Goal: Task Accomplishment & Management: Manage account settings

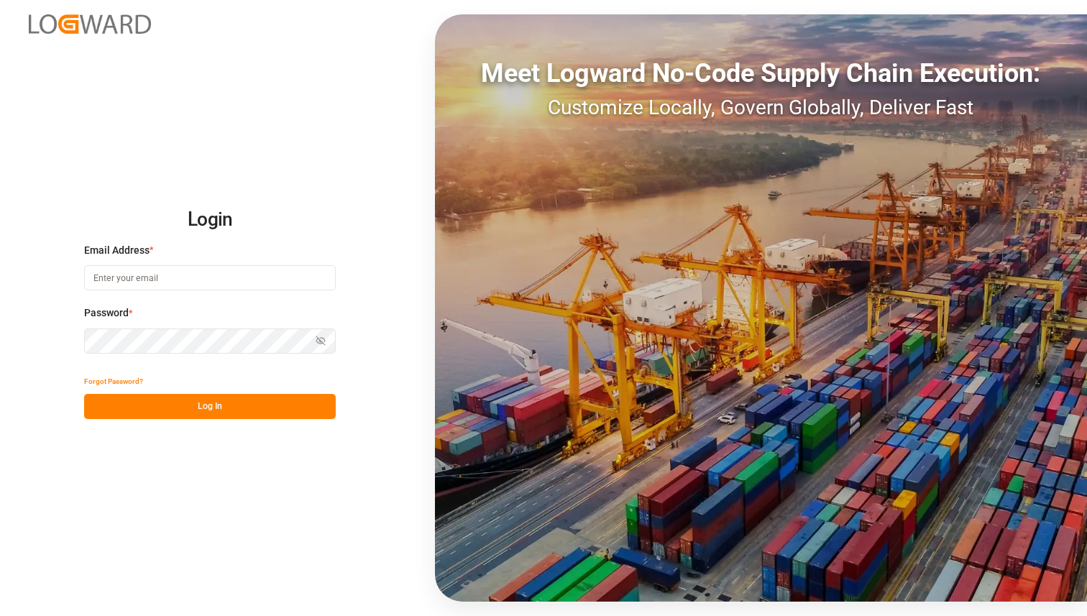
click at [195, 270] on input at bounding box center [210, 277] width 252 height 25
type input "[PERSON_NAME][EMAIL_ADDRESS][DOMAIN_NAME]"
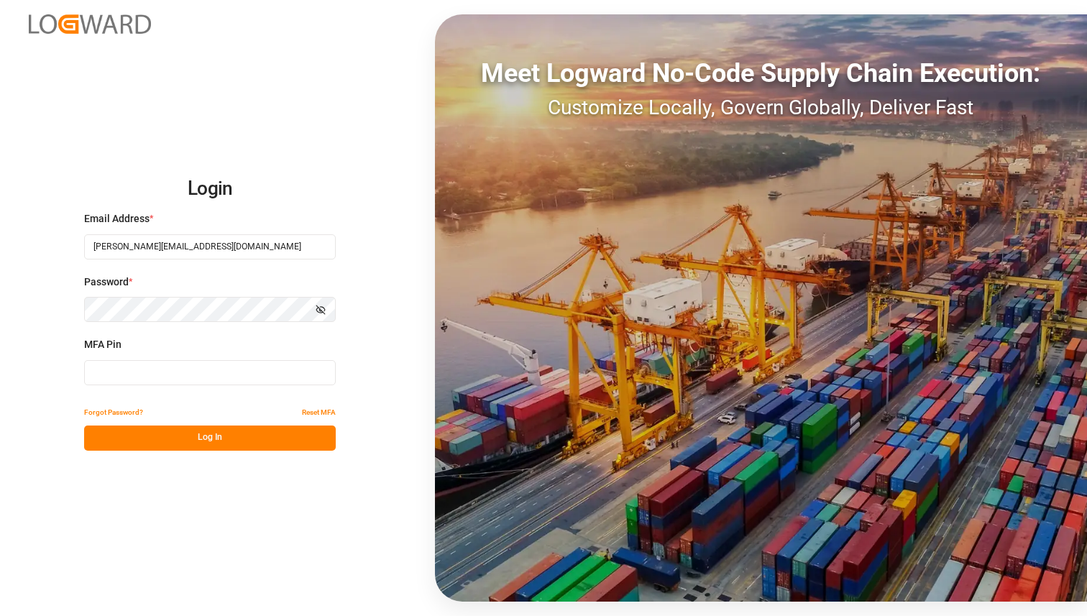
type input "617910"
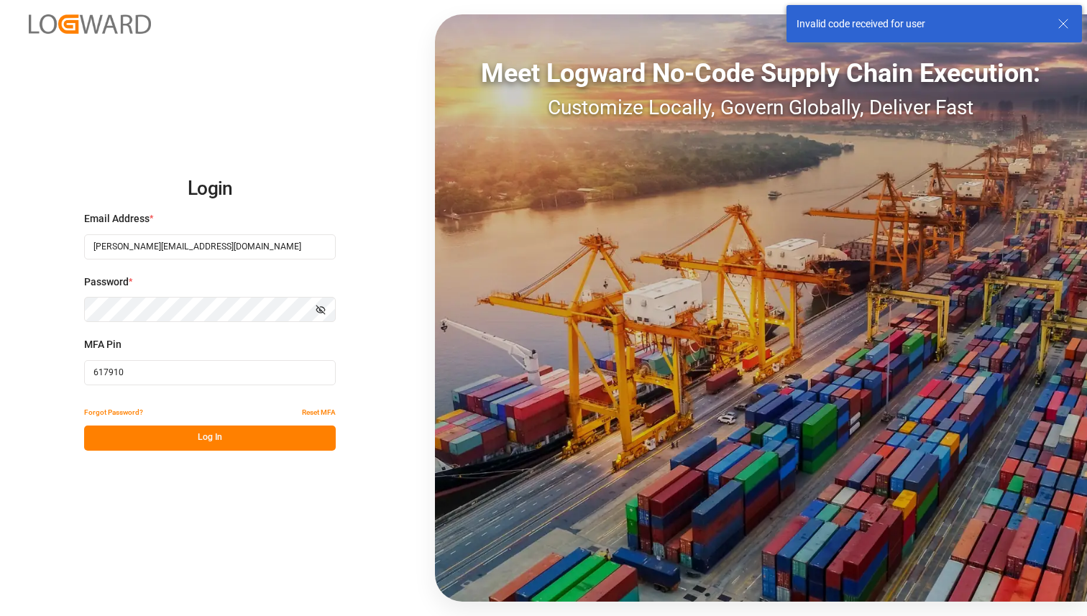
click at [151, 375] on input "617910" at bounding box center [210, 372] width 252 height 25
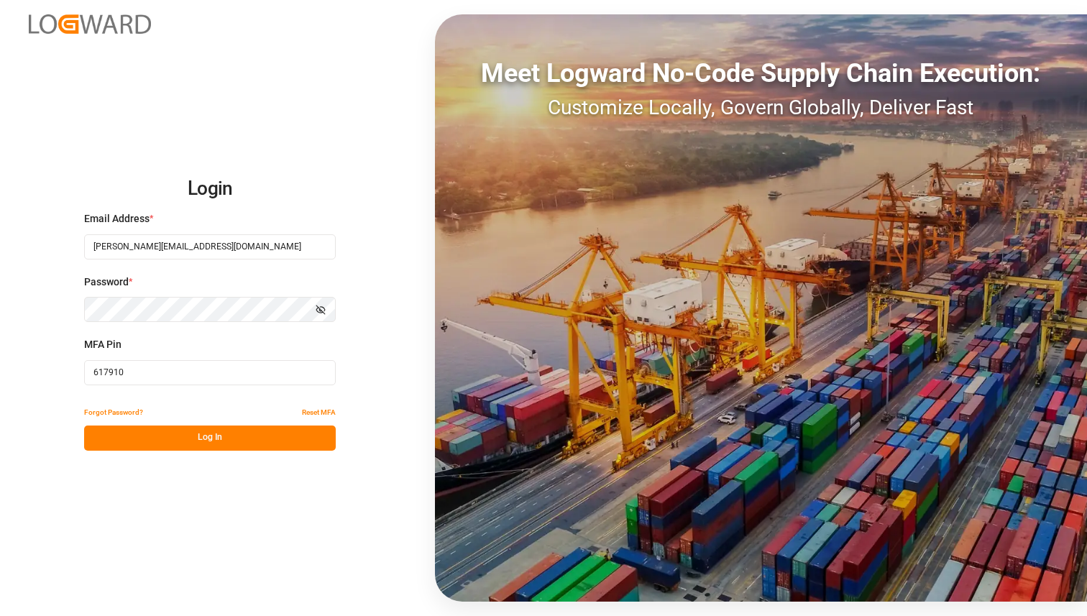
click at [122, 381] on input "617910" at bounding box center [210, 372] width 252 height 25
type input "676034"
click at [106, 438] on button "Log In" at bounding box center [210, 438] width 252 height 25
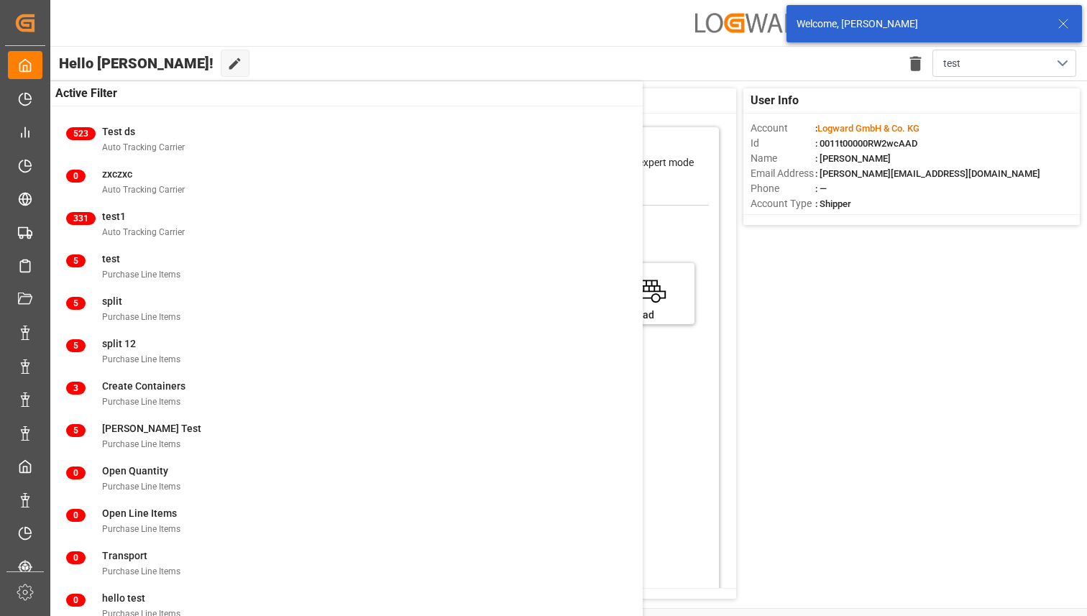
click at [1057, 25] on icon at bounding box center [1063, 23] width 17 height 17
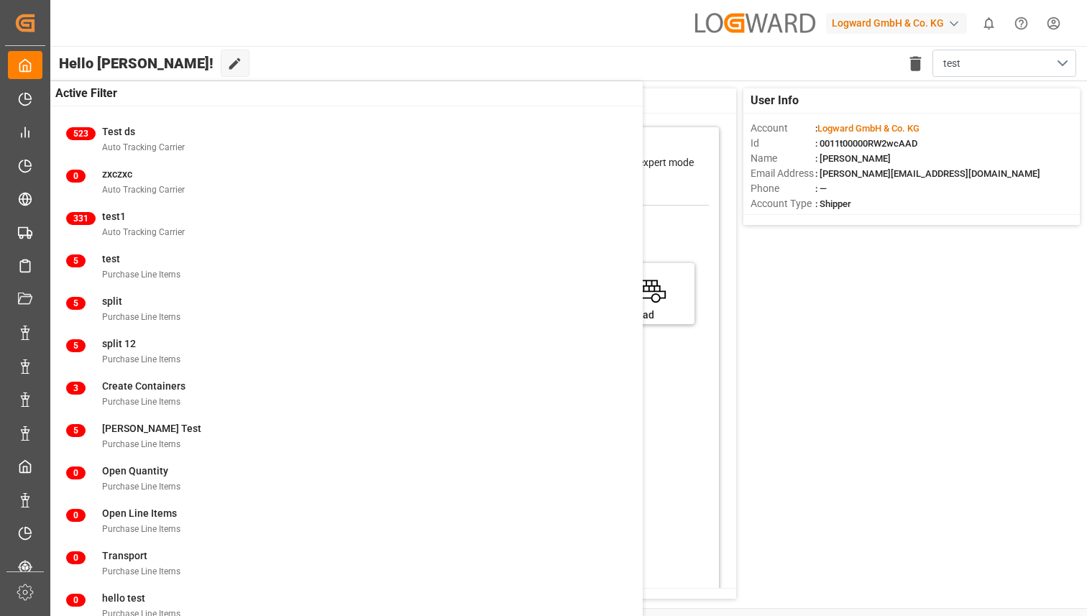
click at [1056, 23] on html "Created by potrace 1.15, written by Peter Selinger 2001-2017 Created by potrace…" at bounding box center [543, 308] width 1087 height 616
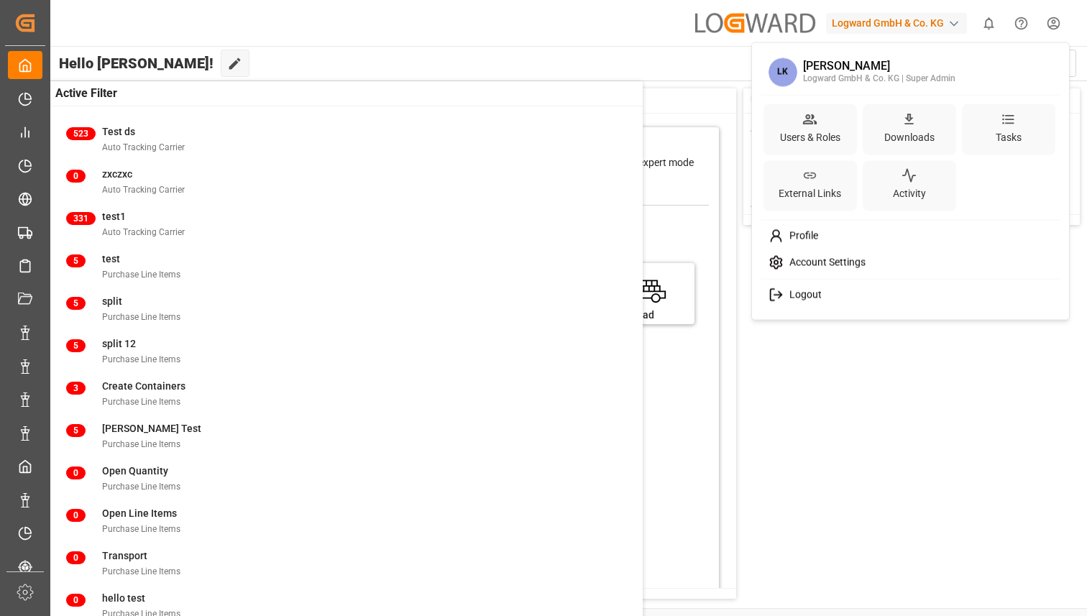
click at [814, 300] on span "Logout" at bounding box center [803, 295] width 38 height 13
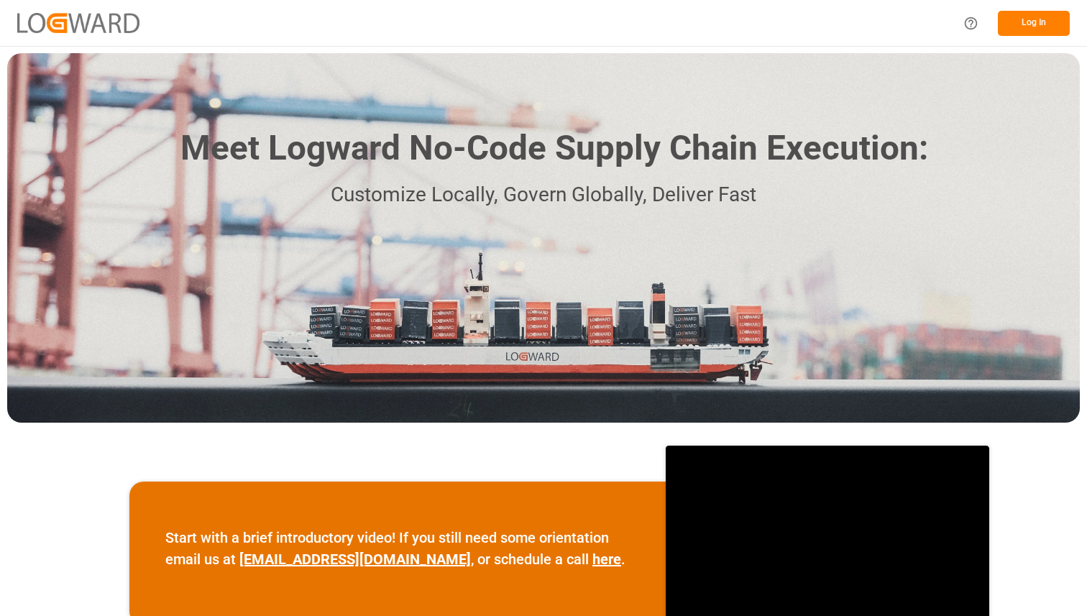
click at [1043, 17] on button "Log In" at bounding box center [1034, 23] width 72 height 25
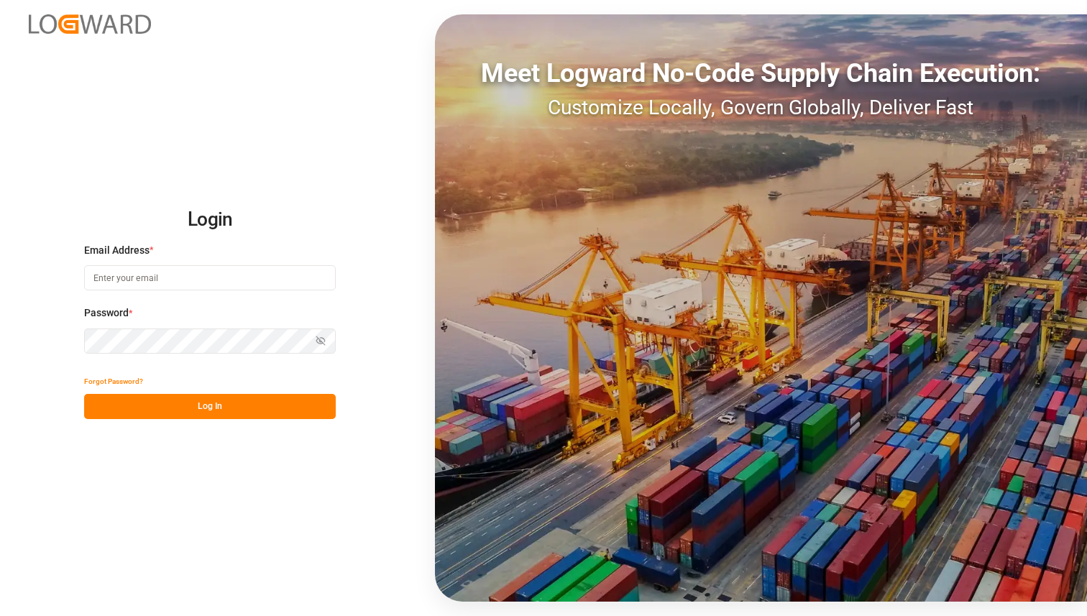
click at [237, 281] on input at bounding box center [210, 277] width 252 height 25
type input "[PERSON_NAME][EMAIL_ADDRESS][DOMAIN_NAME]"
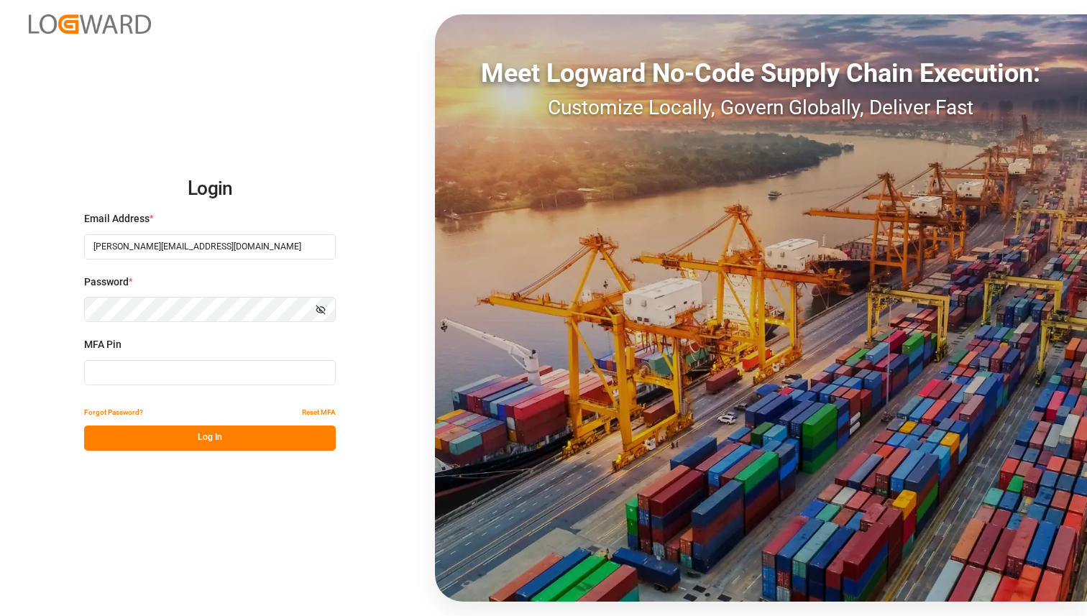
type input "578023"
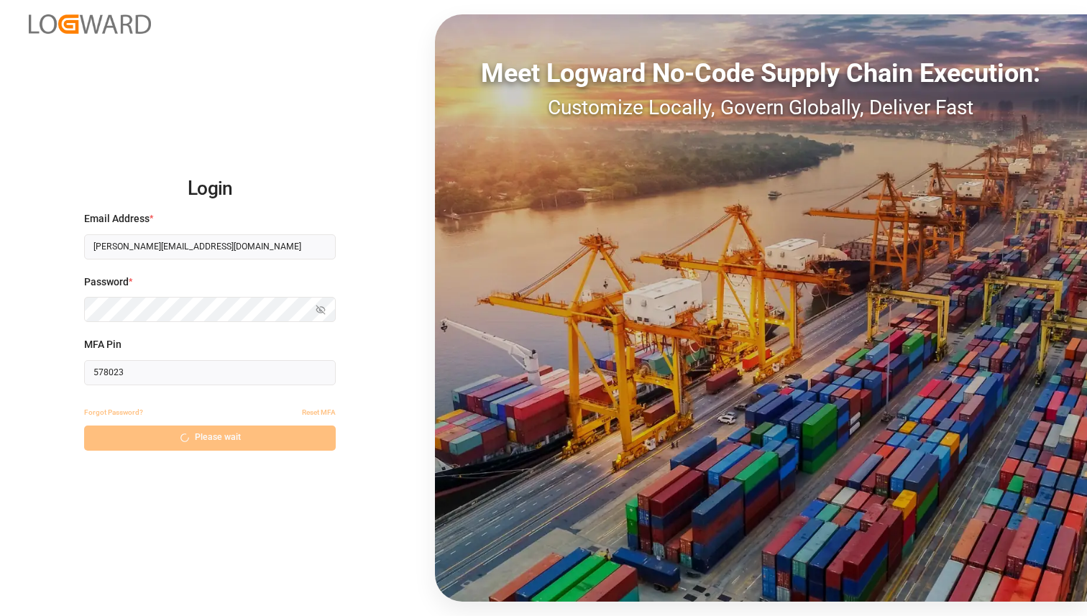
click at [165, 377] on input "578023" at bounding box center [210, 372] width 252 height 25
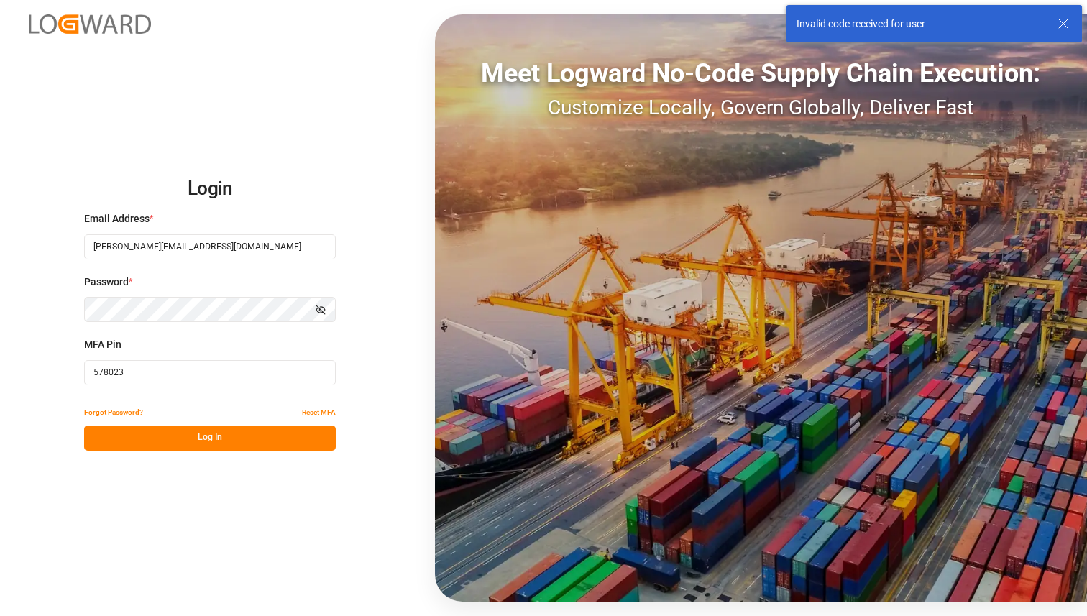
click at [165, 377] on input "578023" at bounding box center [210, 372] width 252 height 25
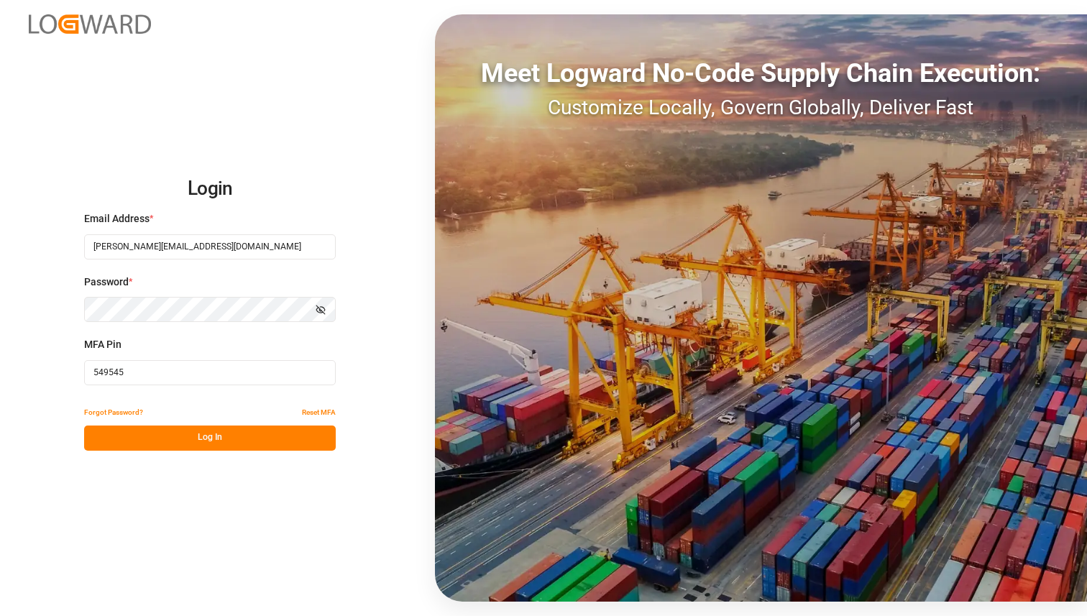
type input "549545"
click at [183, 440] on button "Log In" at bounding box center [210, 438] width 252 height 25
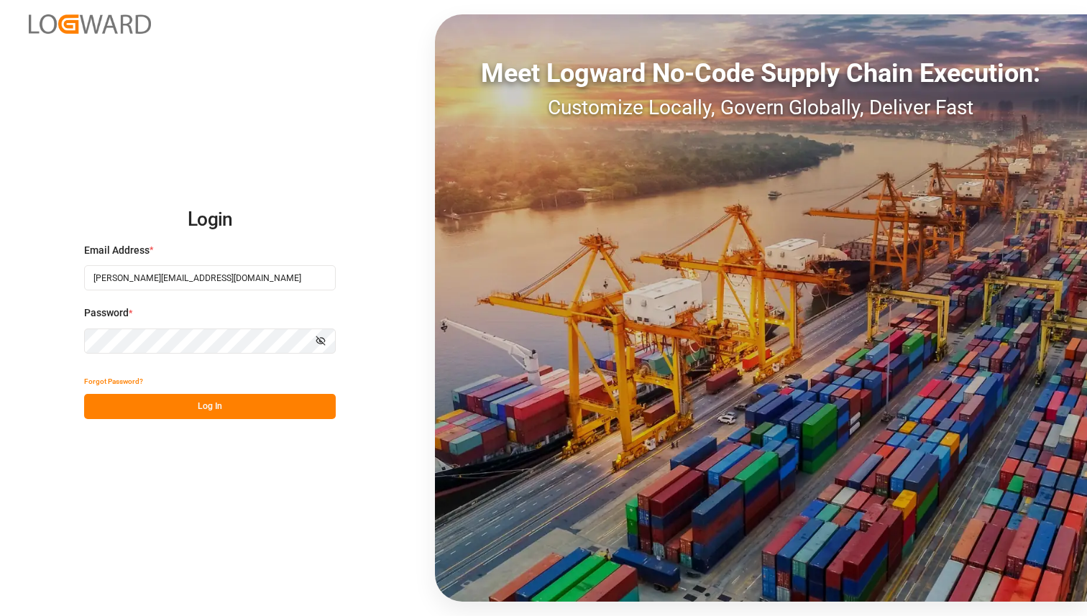
click at [183, 408] on button "Log In" at bounding box center [210, 406] width 252 height 25
